Goal: Transaction & Acquisition: Purchase product/service

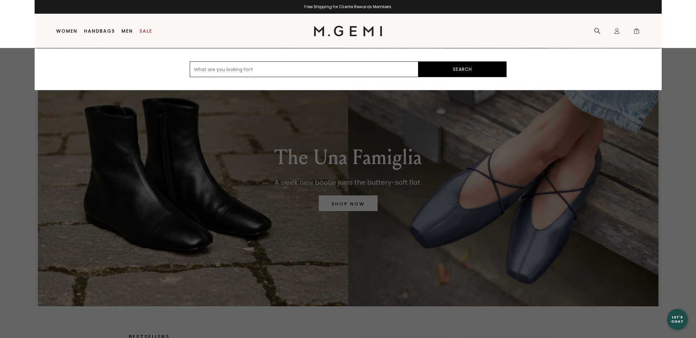
click at [596, 32] on icon at bounding box center [597, 31] width 6 height 6
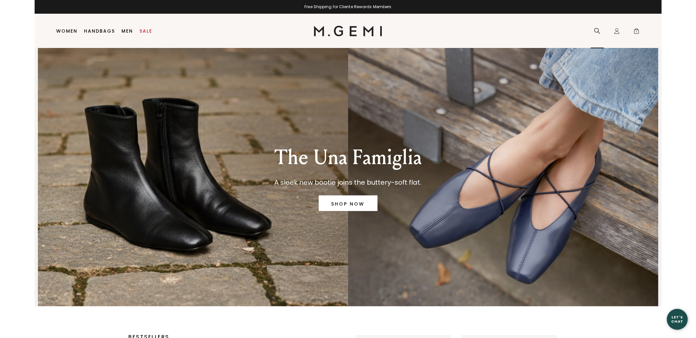
click at [595, 32] on icon at bounding box center [597, 31] width 7 height 7
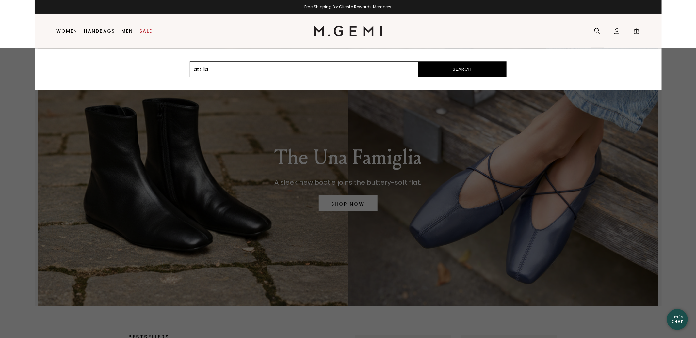
type input "attilia"
click at [418, 61] on button "Search" at bounding box center [462, 69] width 88 height 16
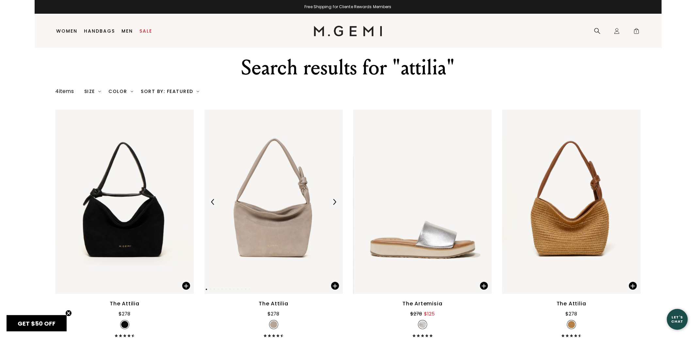
click at [293, 203] on div at bounding box center [273, 202] width 138 height 10
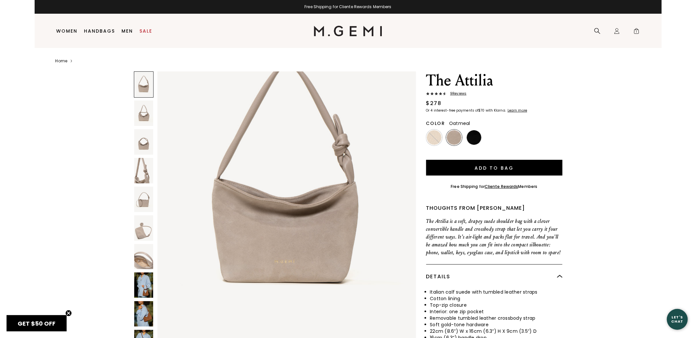
click at [141, 202] on img at bounding box center [143, 199] width 19 height 25
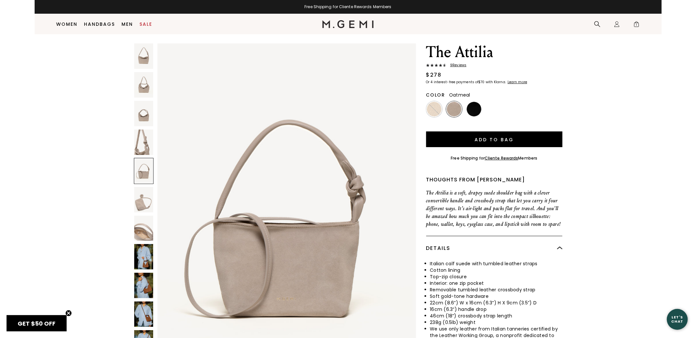
click at [143, 116] on img at bounding box center [143, 113] width 19 height 25
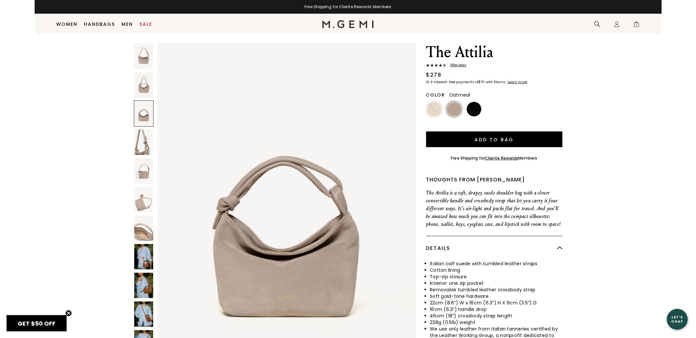
scroll to position [702, 0]
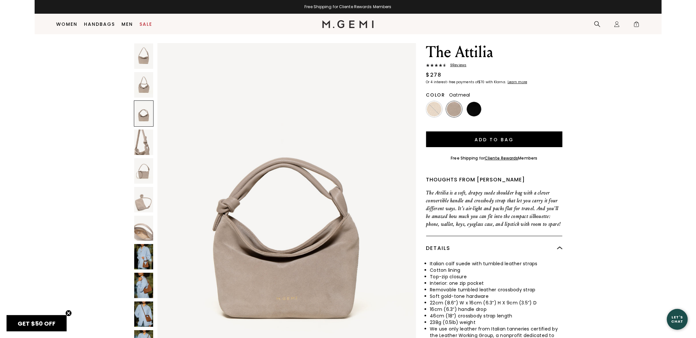
click at [144, 255] on img at bounding box center [143, 256] width 19 height 25
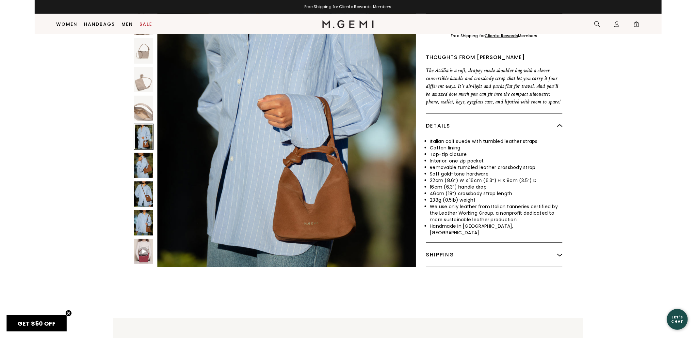
scroll to position [142, 0]
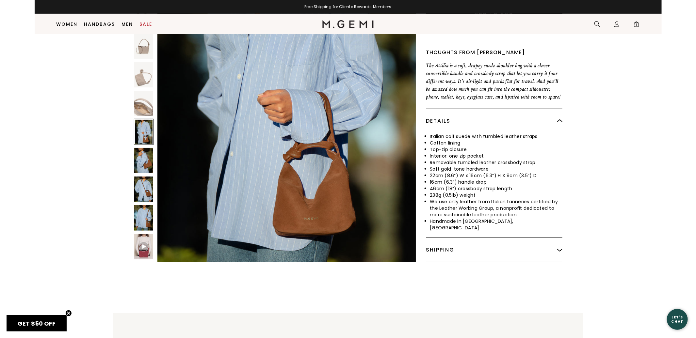
click at [144, 164] on img at bounding box center [143, 160] width 19 height 25
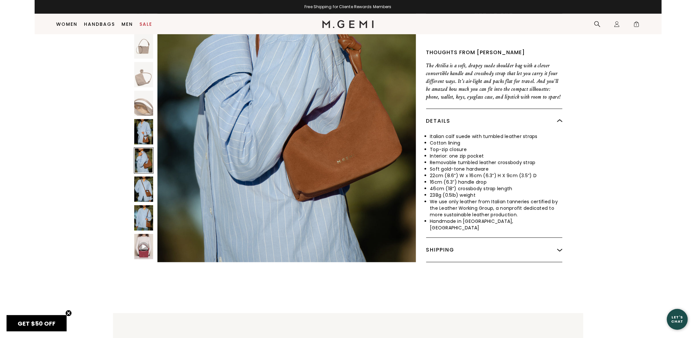
click at [141, 190] on img at bounding box center [143, 189] width 19 height 25
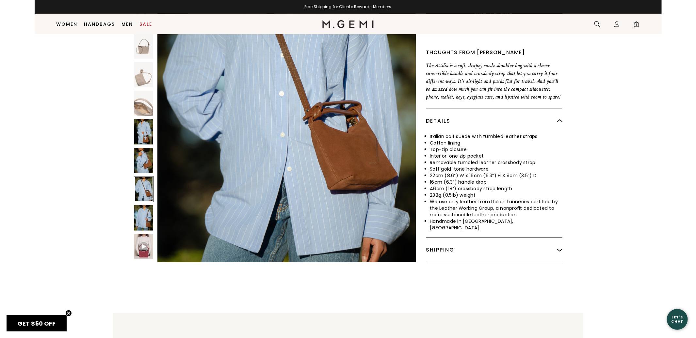
scroll to position [3159, 0]
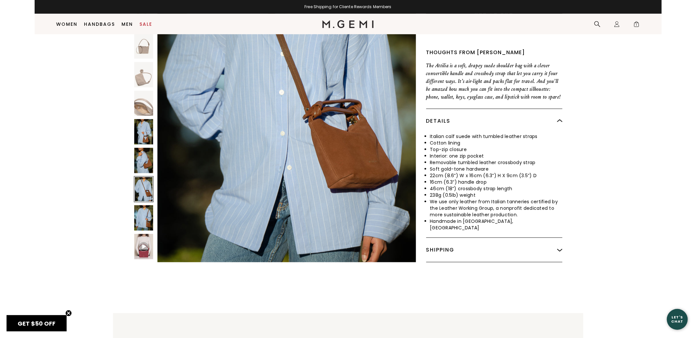
click at [145, 219] on img at bounding box center [143, 217] width 19 height 25
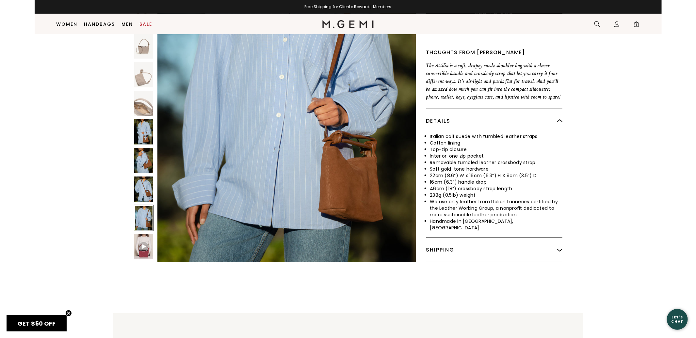
scroll to position [3511, 0]
